Goal: Information Seeking & Learning: Check status

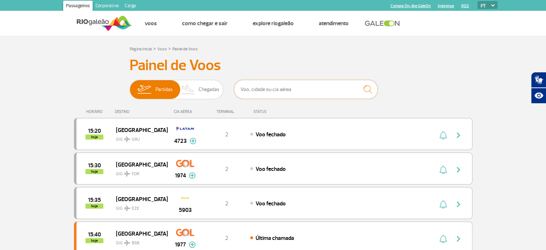
click at [271, 88] on input "text" at bounding box center [306, 89] width 144 height 19
type input "2090"
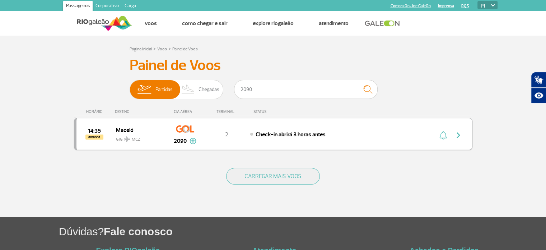
click at [297, 135] on span "Check-in abrirá 3 horas antes" at bounding box center [291, 134] width 70 height 7
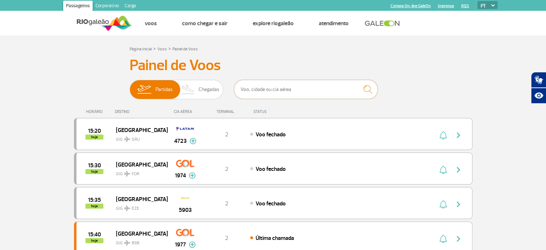
click at [309, 86] on input "text" at bounding box center [306, 89] width 144 height 19
type input "2090"
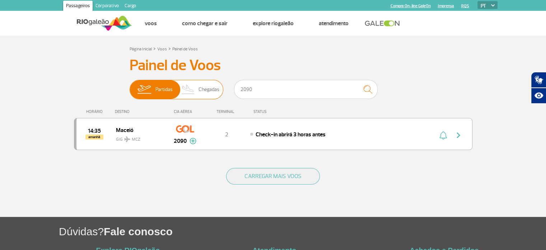
click at [211, 90] on span "Chegadas" at bounding box center [209, 89] width 21 height 19
click at [130, 86] on input "Partidas Chegadas" at bounding box center [130, 86] width 0 height 0
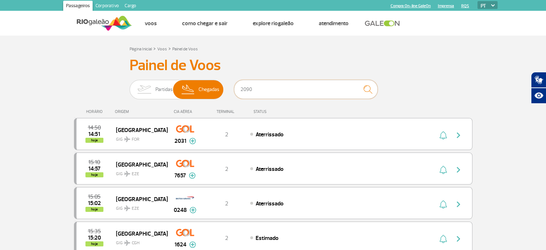
click at [282, 90] on input "2090" at bounding box center [306, 89] width 144 height 19
click at [370, 89] on img "submit" at bounding box center [367, 89] width 15 height 15
click at [373, 90] on img "submit" at bounding box center [367, 89] width 15 height 15
click at [154, 91] on img at bounding box center [144, 89] width 23 height 19
click at [130, 86] on input "Partidas Chegadas" at bounding box center [130, 86] width 0 height 0
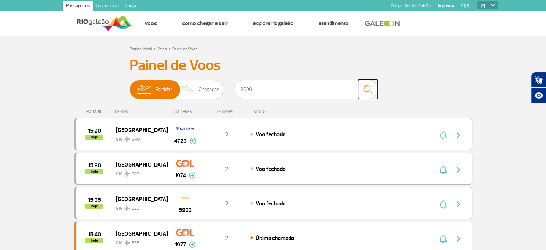
click at [366, 91] on img "submit" at bounding box center [367, 89] width 15 height 15
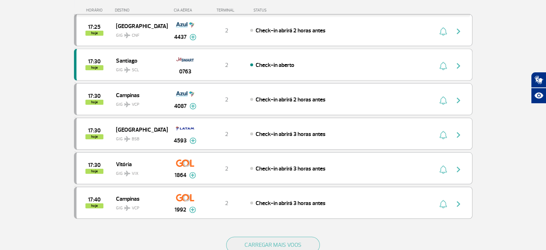
scroll to position [611, 0]
